Goal: Navigation & Orientation: Find specific page/section

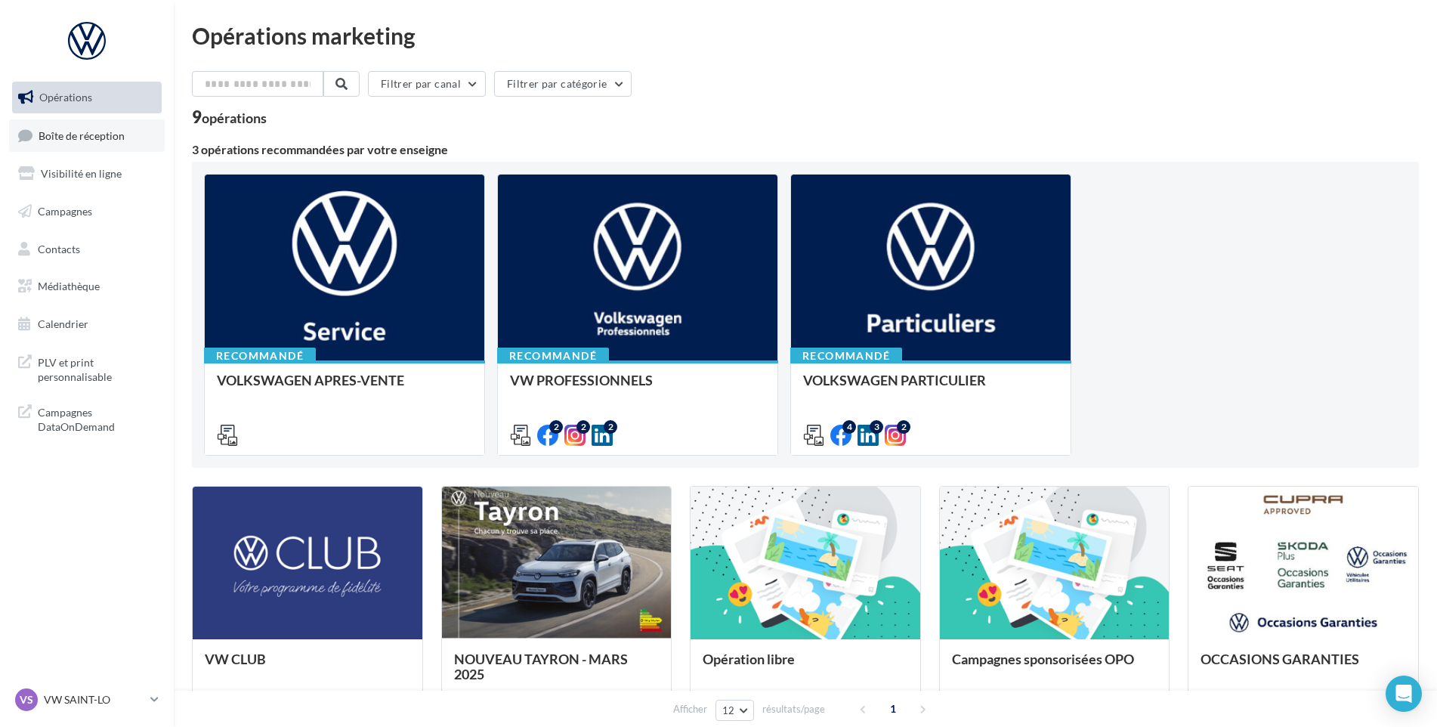
click at [42, 144] on link "Boîte de réception" at bounding box center [87, 135] width 156 height 32
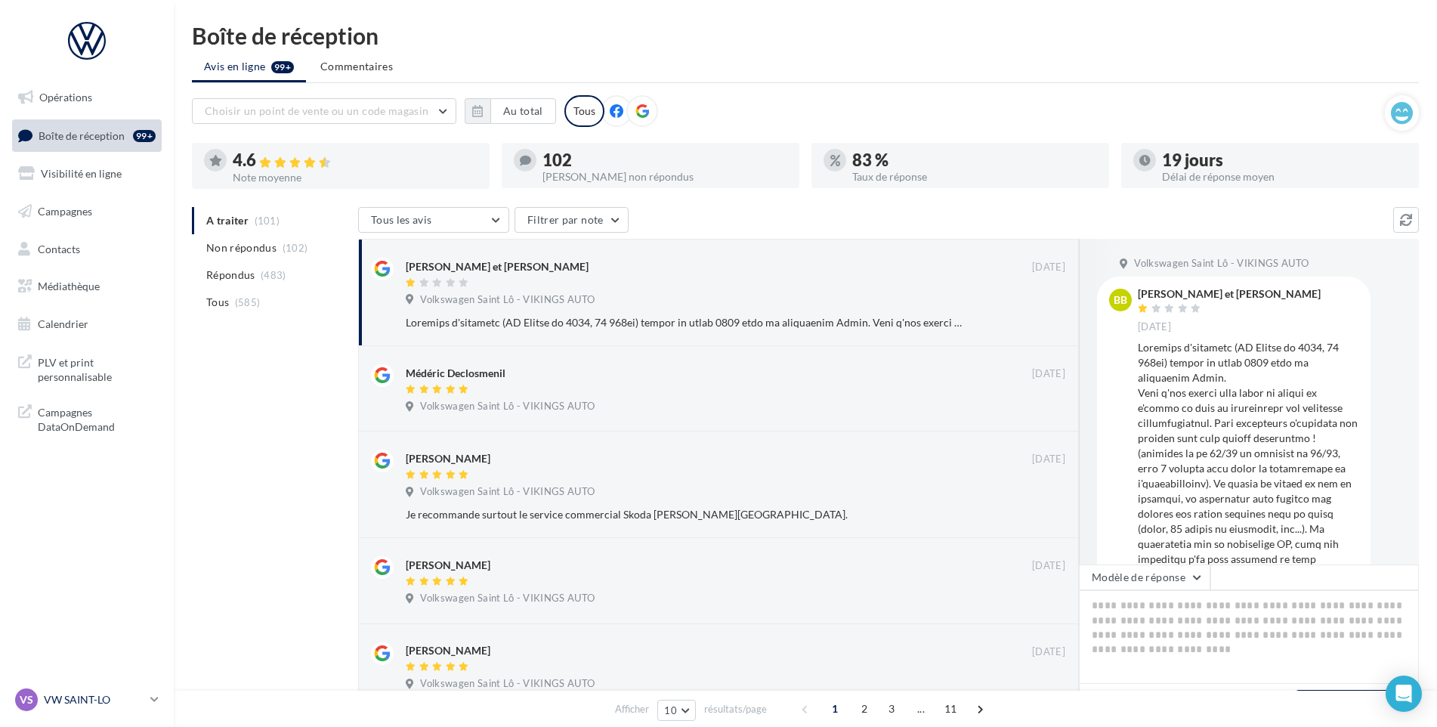
click at [86, 703] on p "VW SAINT-LO" at bounding box center [94, 699] width 101 height 15
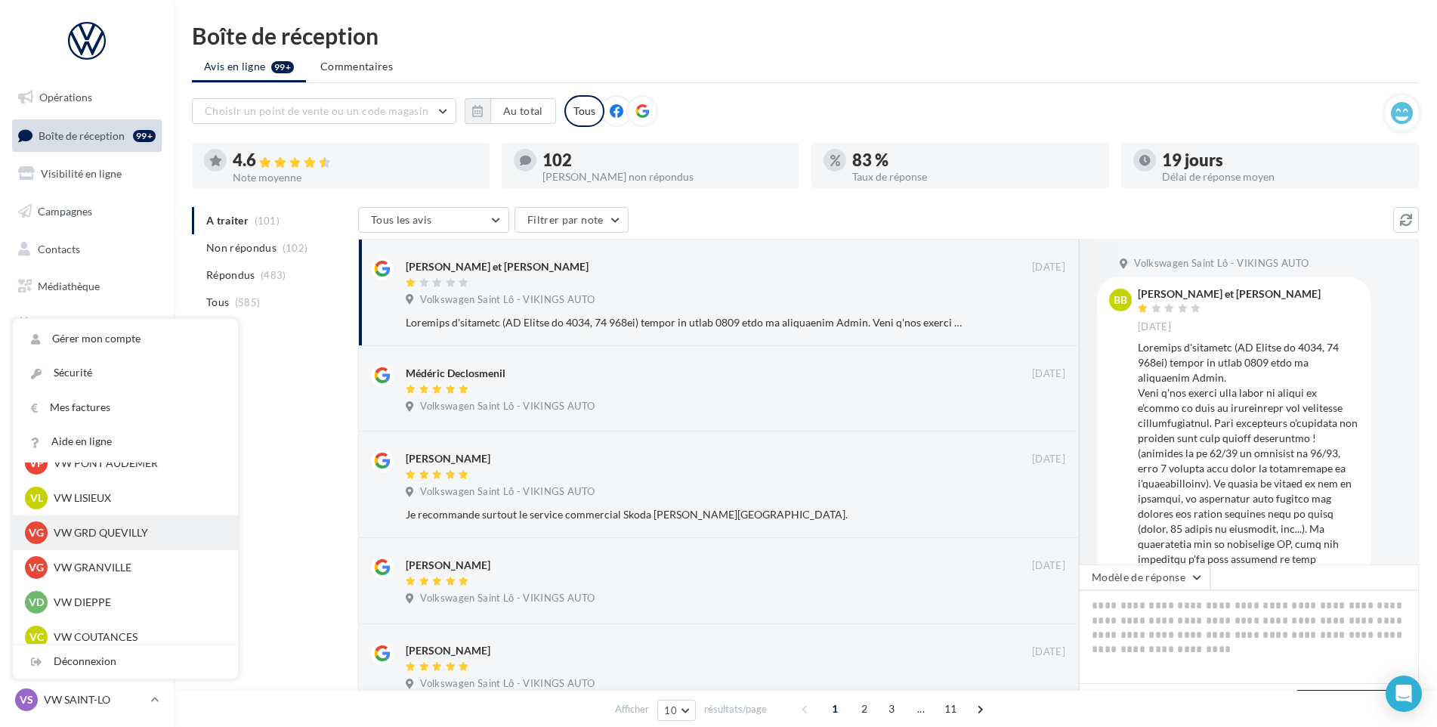
scroll to position [378, 0]
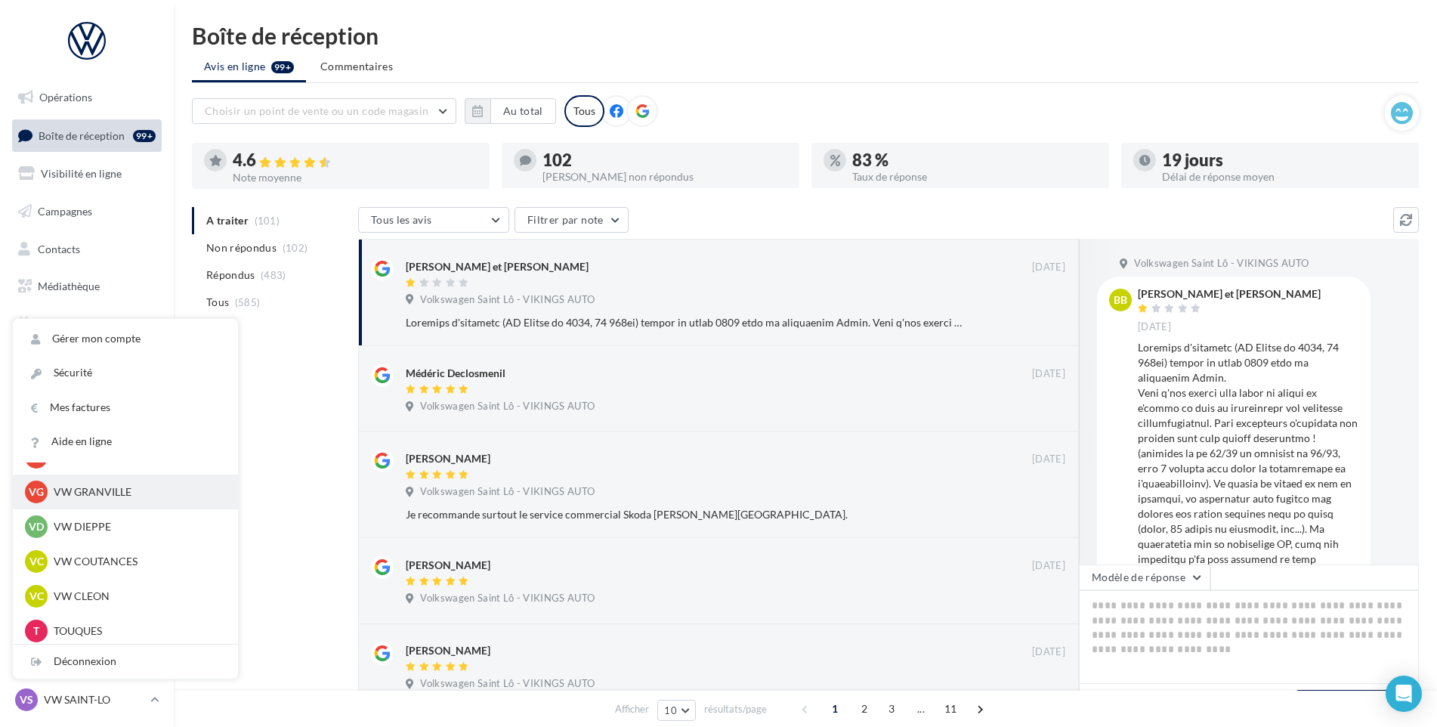
click at [125, 499] on p "VW GRANVILLE" at bounding box center [137, 491] width 166 height 15
